Goal: Book appointment/travel/reservation

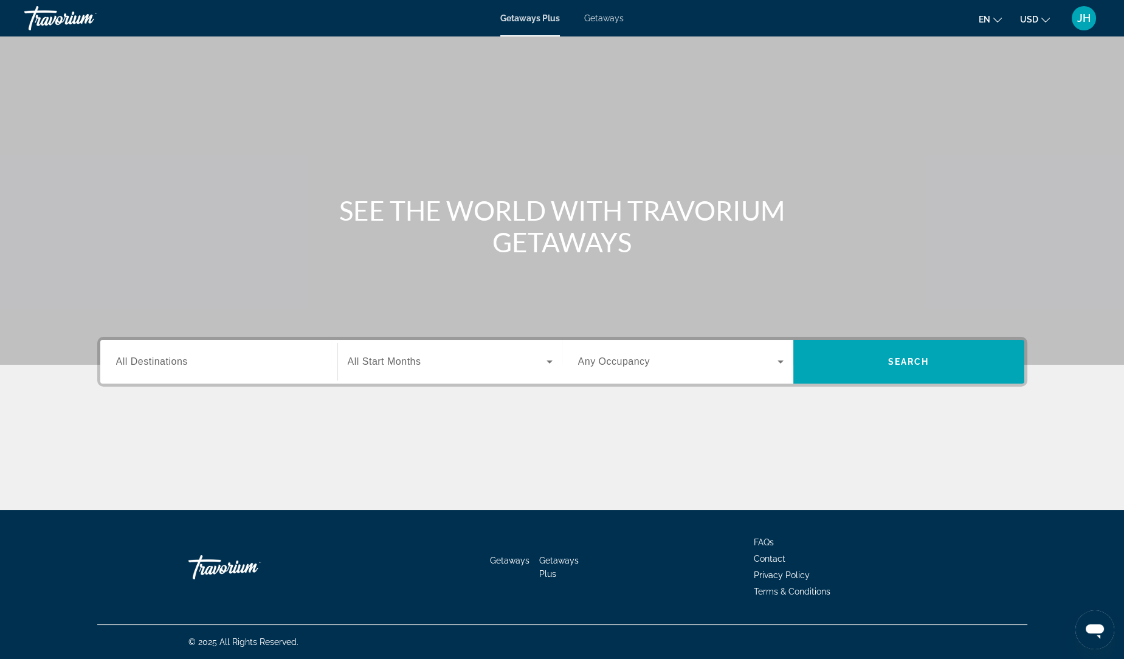
click at [601, 17] on span "Getaways" at bounding box center [604, 18] width 40 height 10
click at [243, 356] on input "Destination All Destinations" at bounding box center [218, 362] width 205 height 15
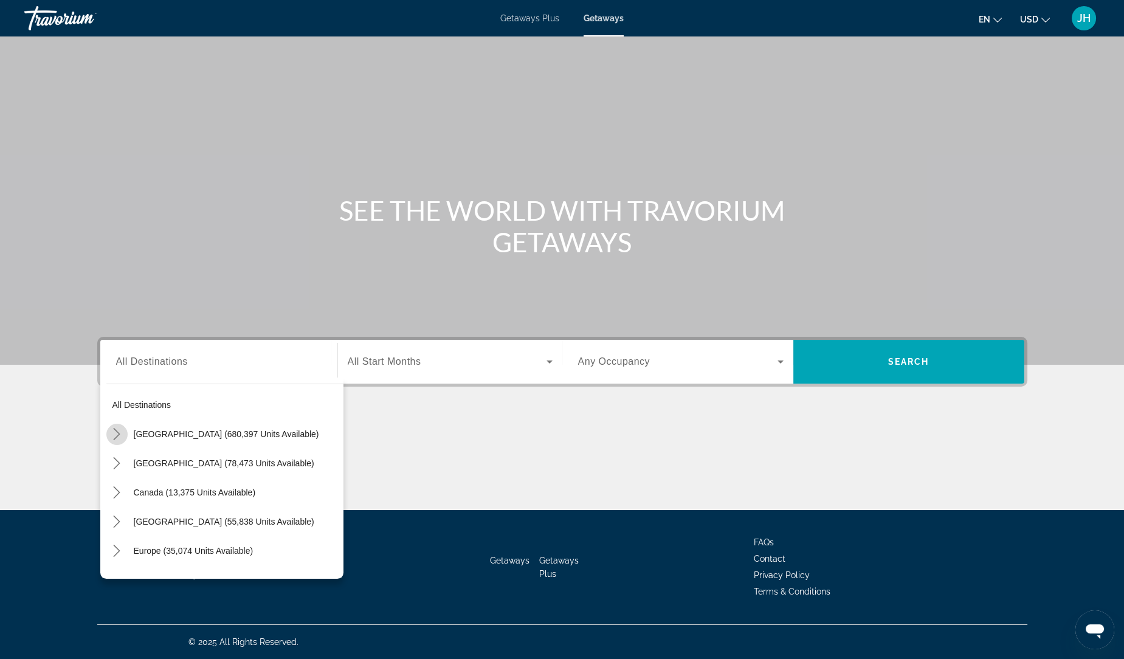
click at [117, 428] on icon "Toggle United States (680,397 units available) submenu" at bounding box center [117, 434] width 12 height 12
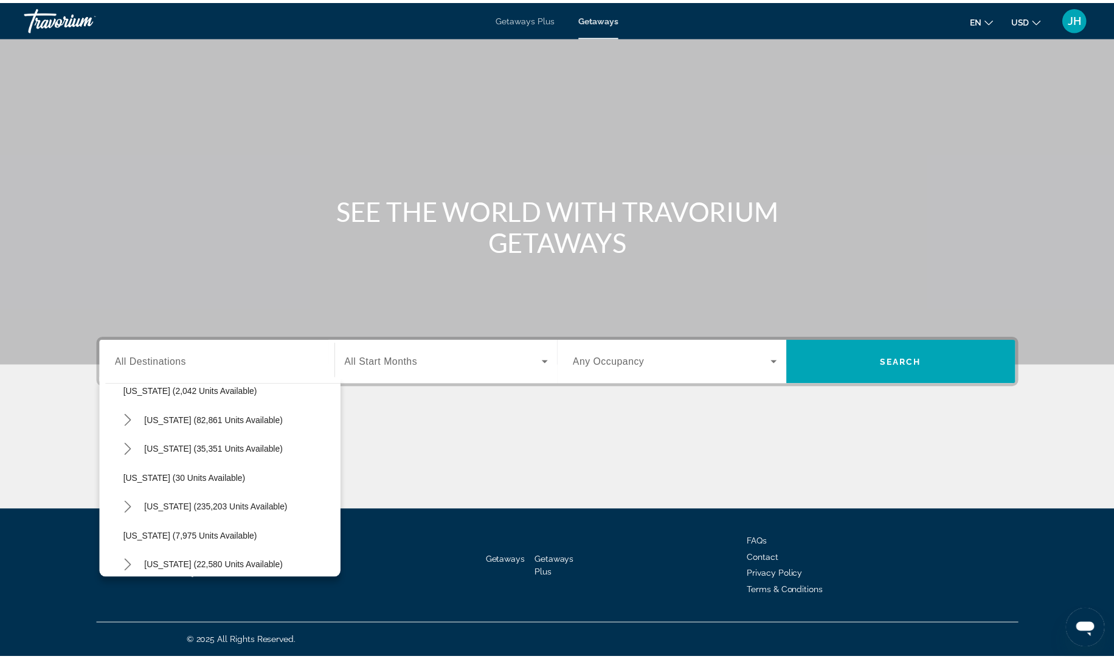
scroll to position [137, 0]
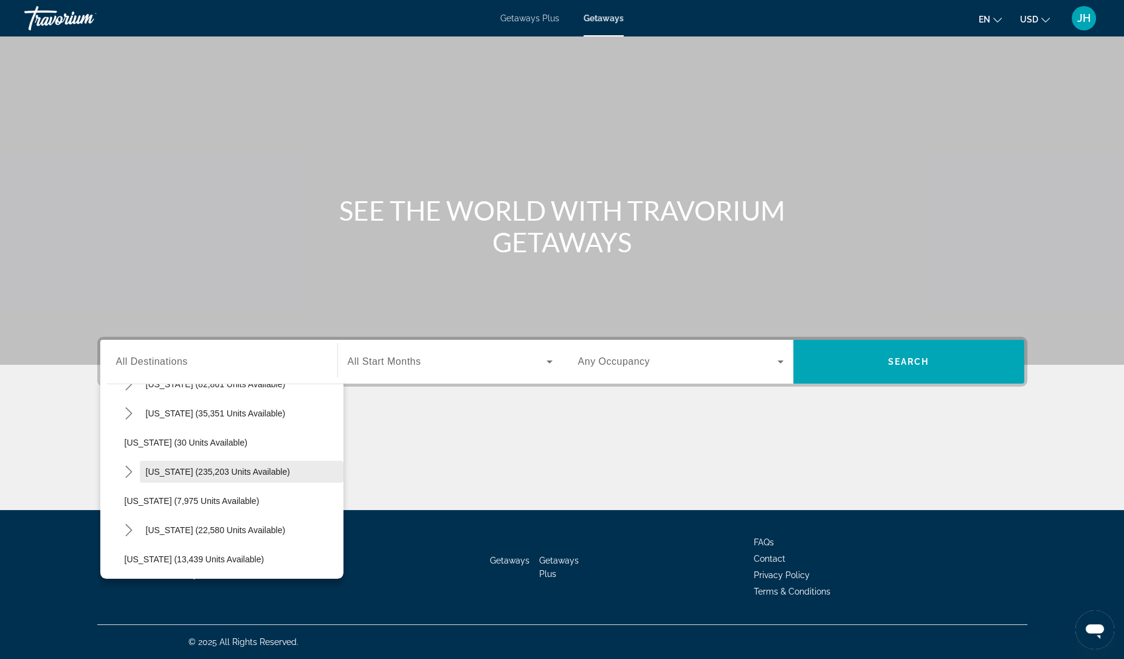
click at [182, 471] on span "[US_STATE] (235,203 units available)" at bounding box center [218, 472] width 144 height 10
type input "**********"
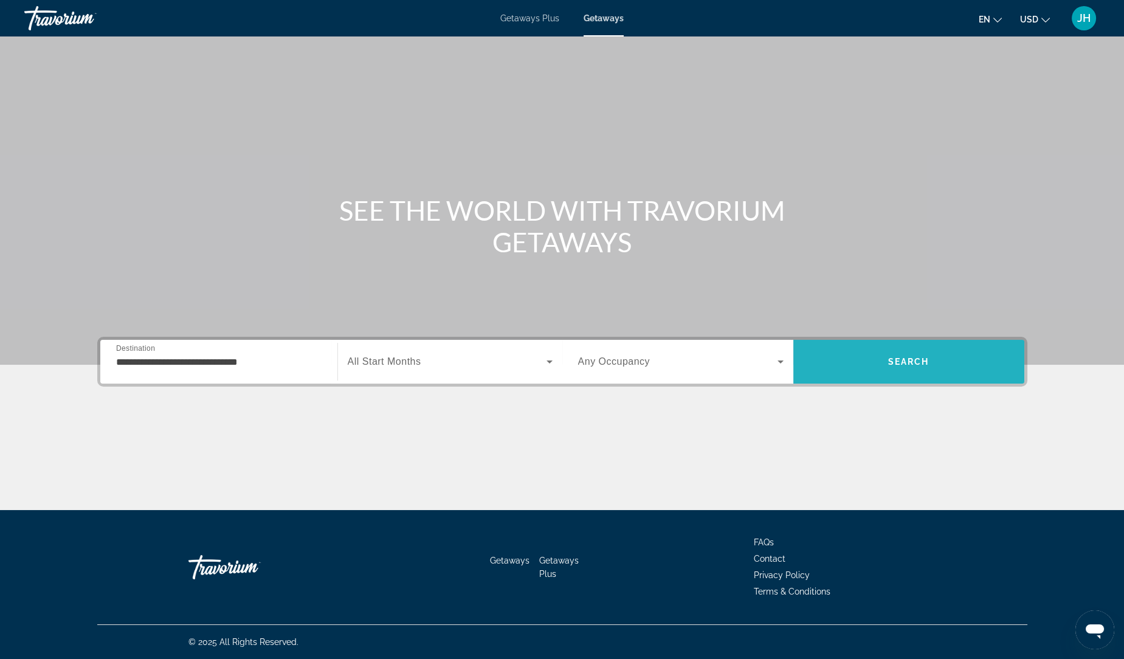
click at [874, 365] on span "Search" at bounding box center [908, 361] width 231 height 29
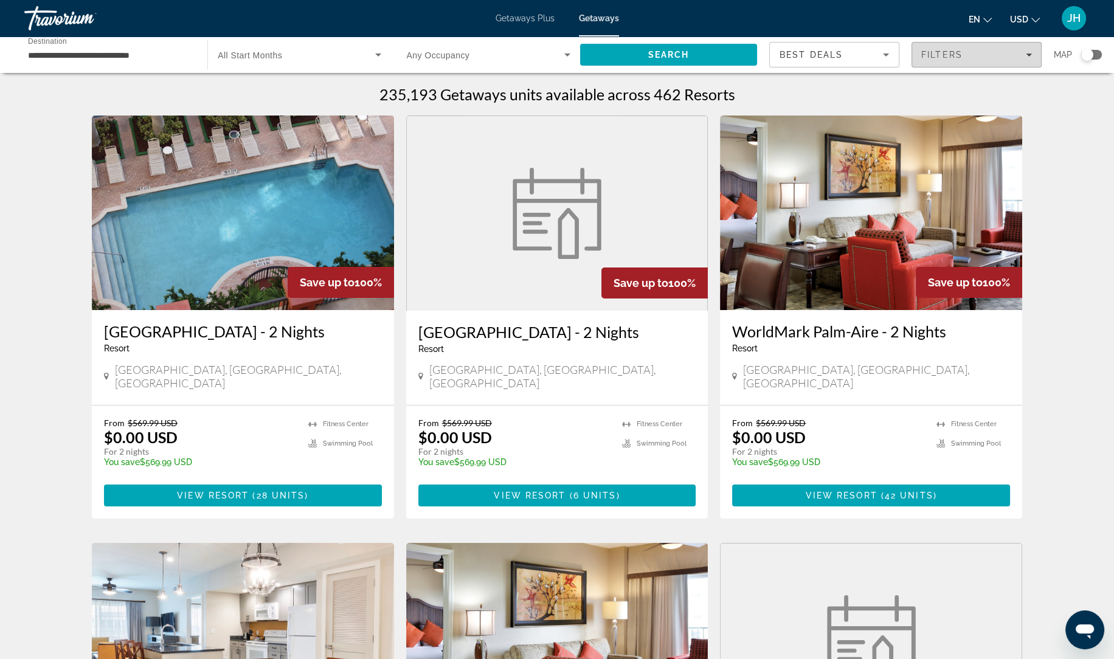
click at [944, 56] on span "Filters" at bounding box center [941, 55] width 41 height 10
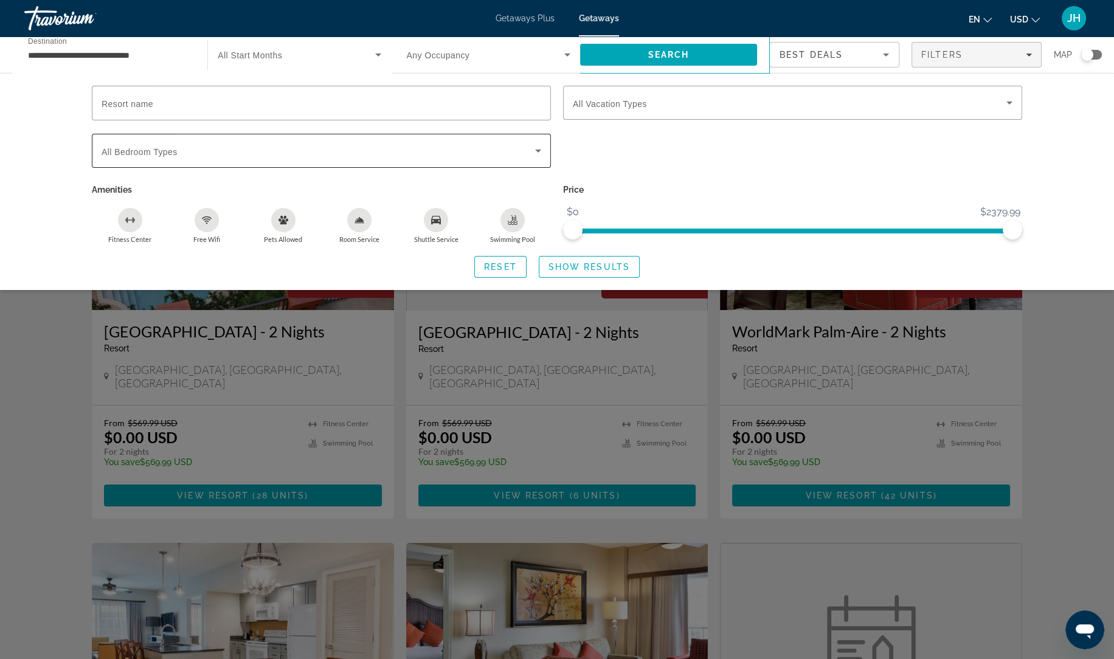
click at [193, 156] on span "Search widget" at bounding box center [318, 150] width 433 height 15
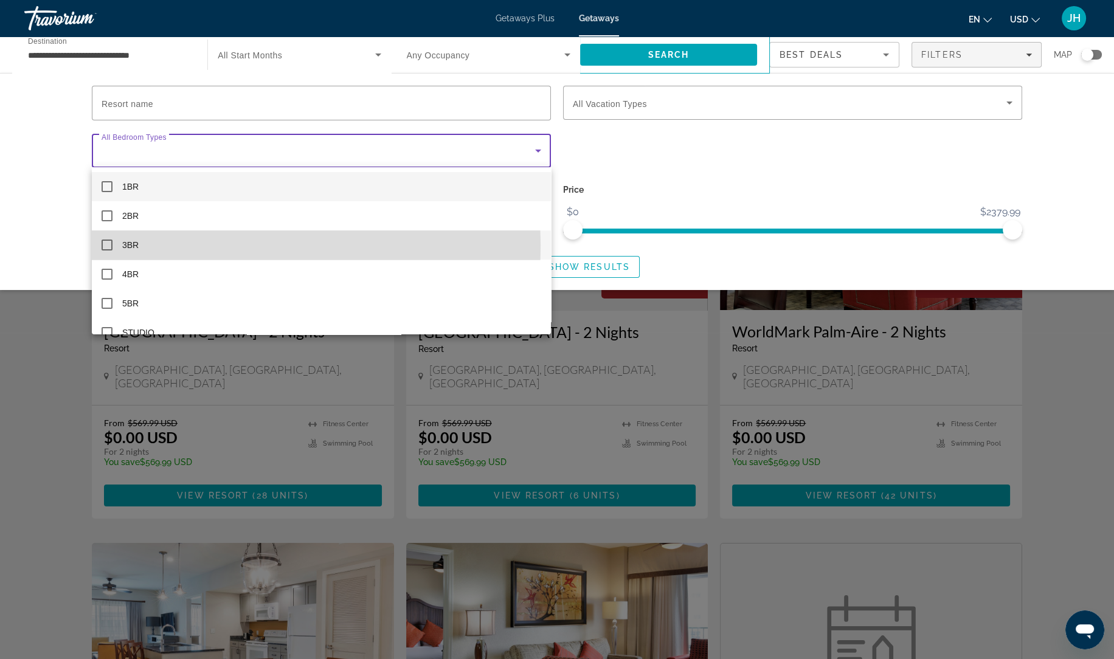
click at [108, 245] on mat-pseudo-checkbox at bounding box center [107, 245] width 11 height 11
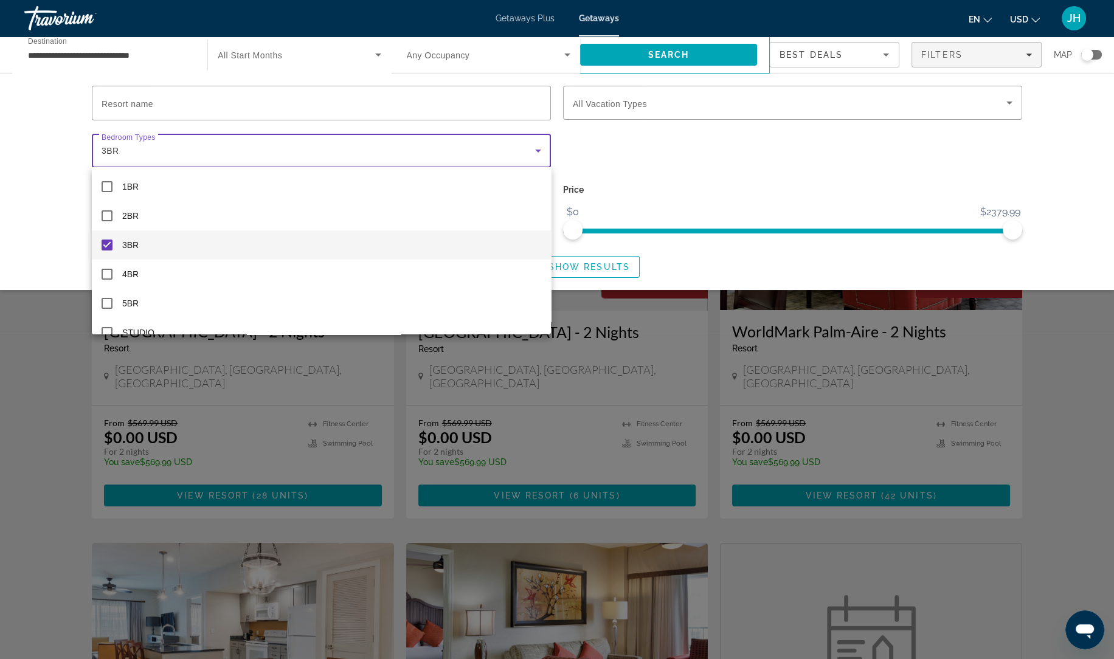
click at [668, 171] on div at bounding box center [557, 329] width 1114 height 659
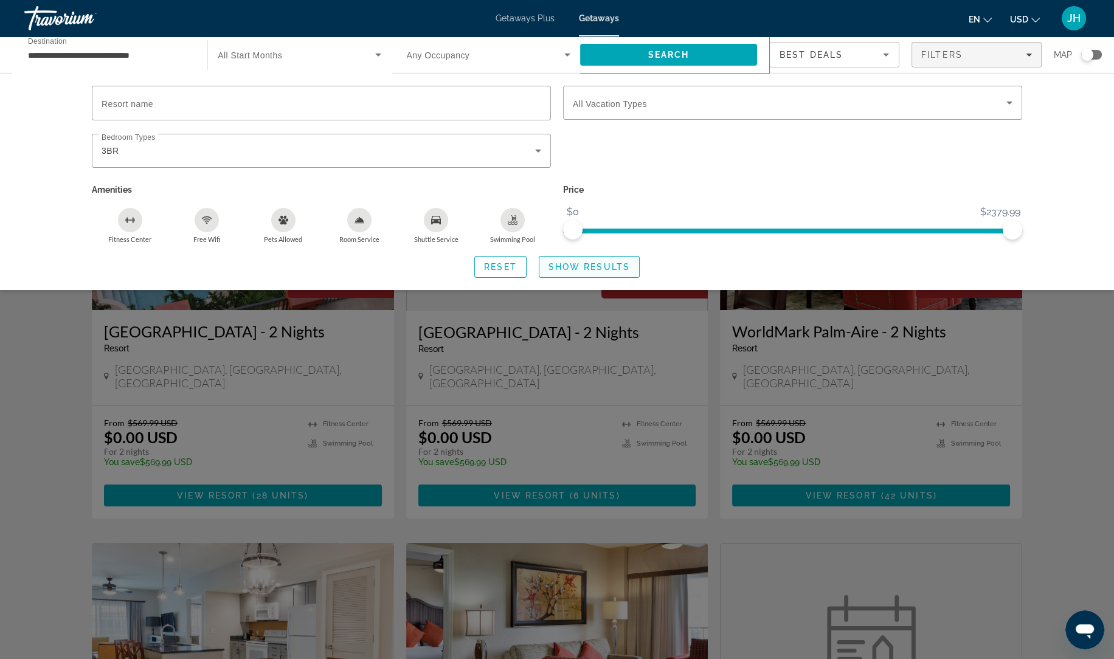
click at [602, 266] on span "Show Results" at bounding box center [588, 267] width 81 height 10
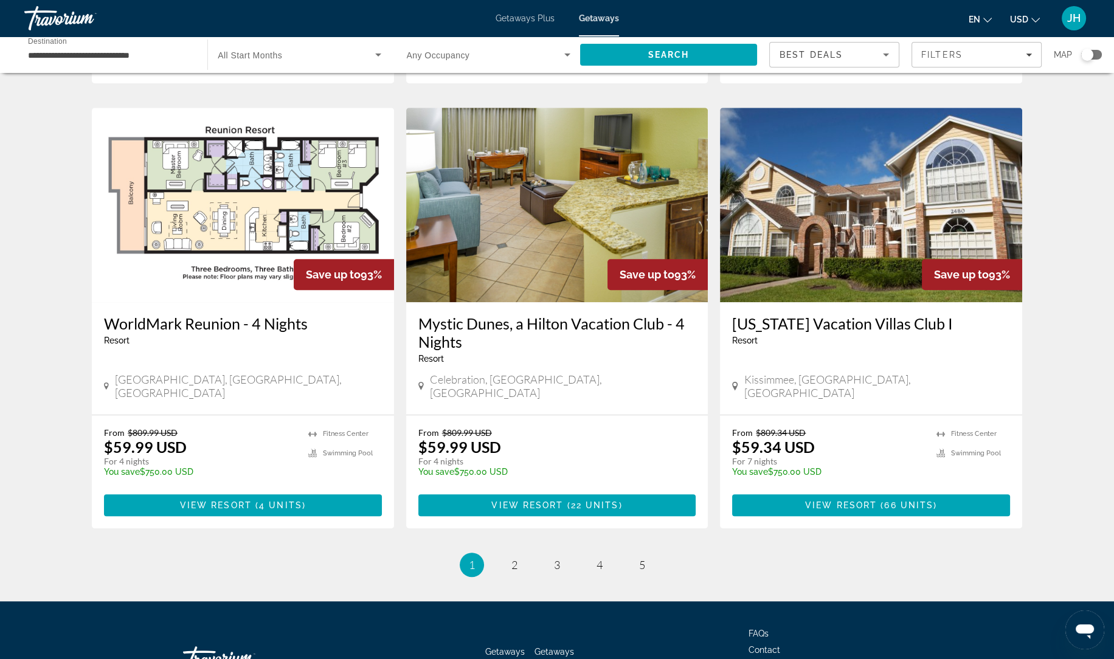
scroll to position [1354, 0]
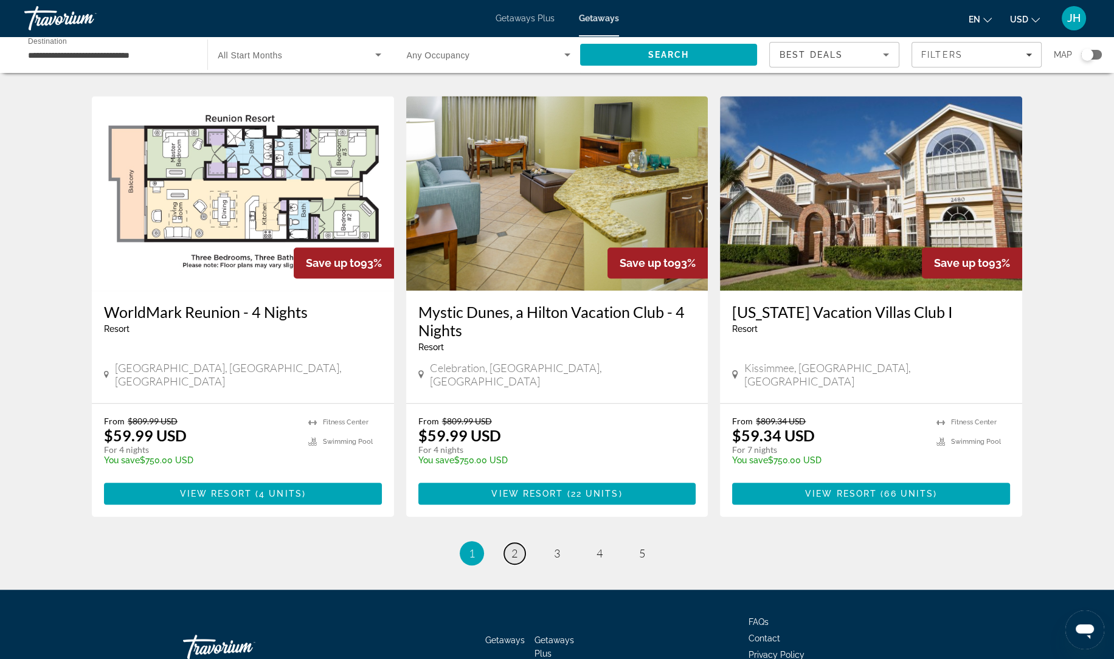
click at [522, 543] on link "page 2" at bounding box center [514, 553] width 21 height 21
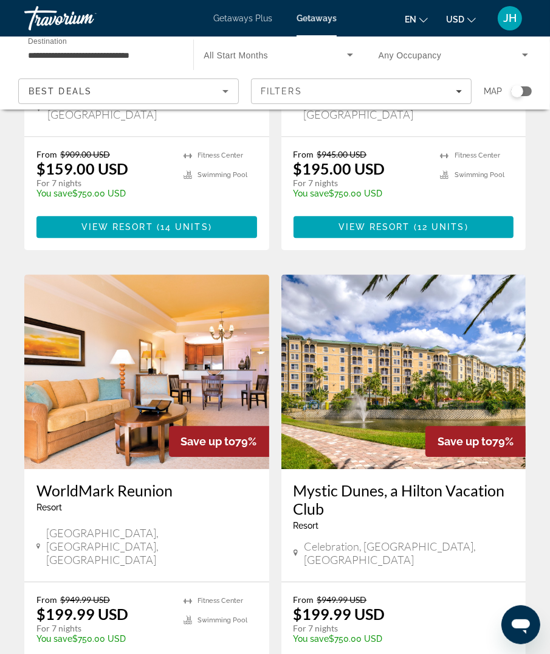
scroll to position [2189, 0]
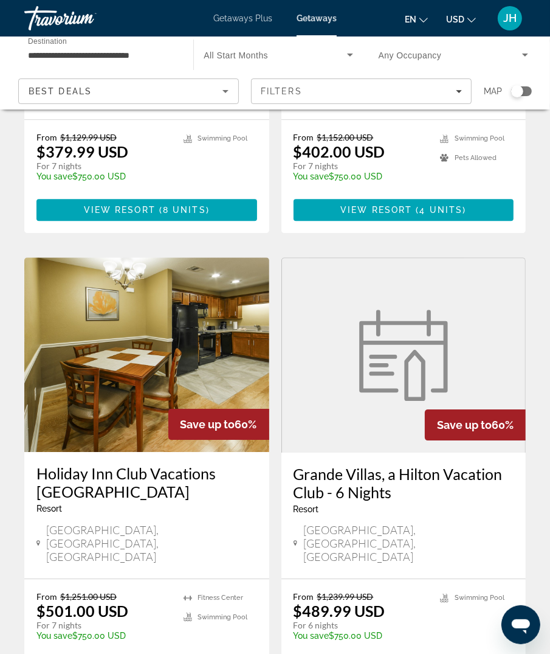
scroll to position [2212, 0]
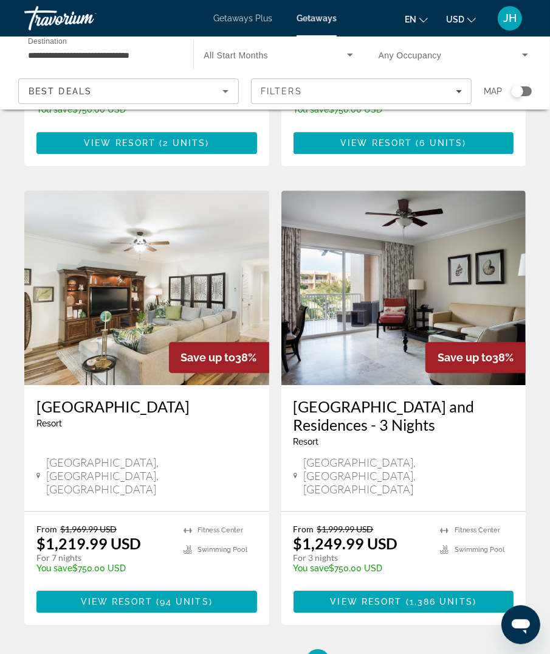
scroll to position [2237, 0]
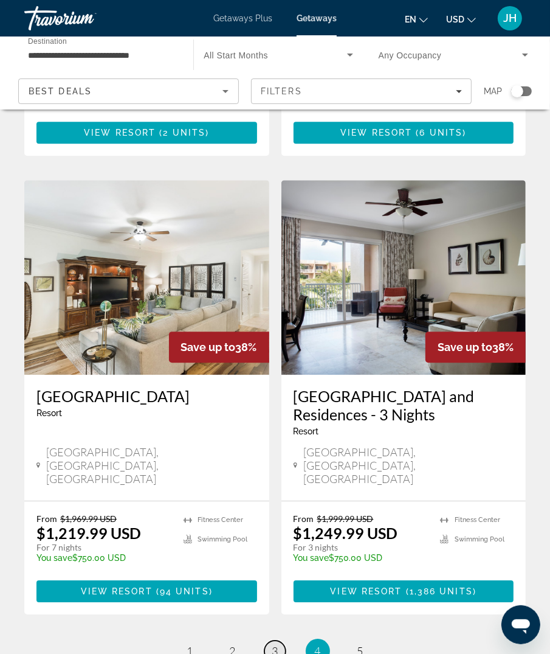
click at [273, 644] on span "3" at bounding box center [275, 650] width 6 height 13
